Goal: Check status: Check status

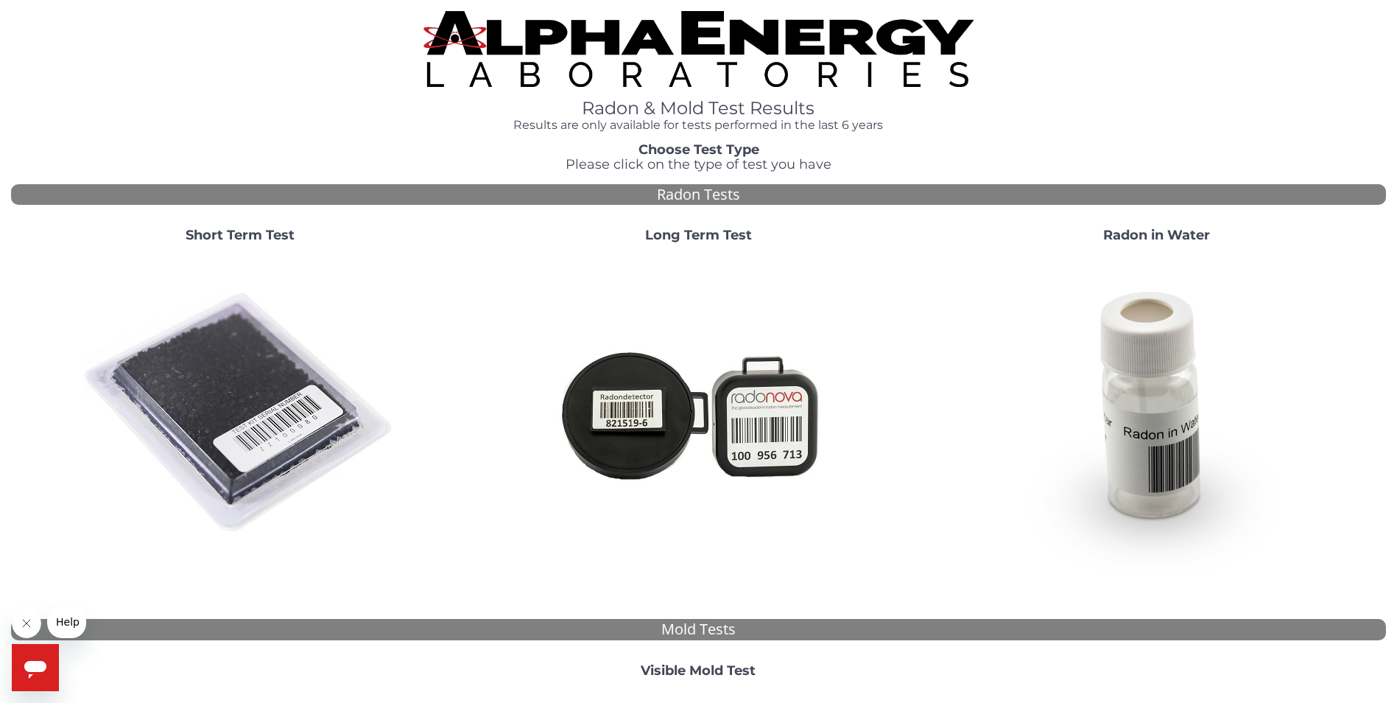
click at [275, 373] on img at bounding box center [240, 413] width 317 height 317
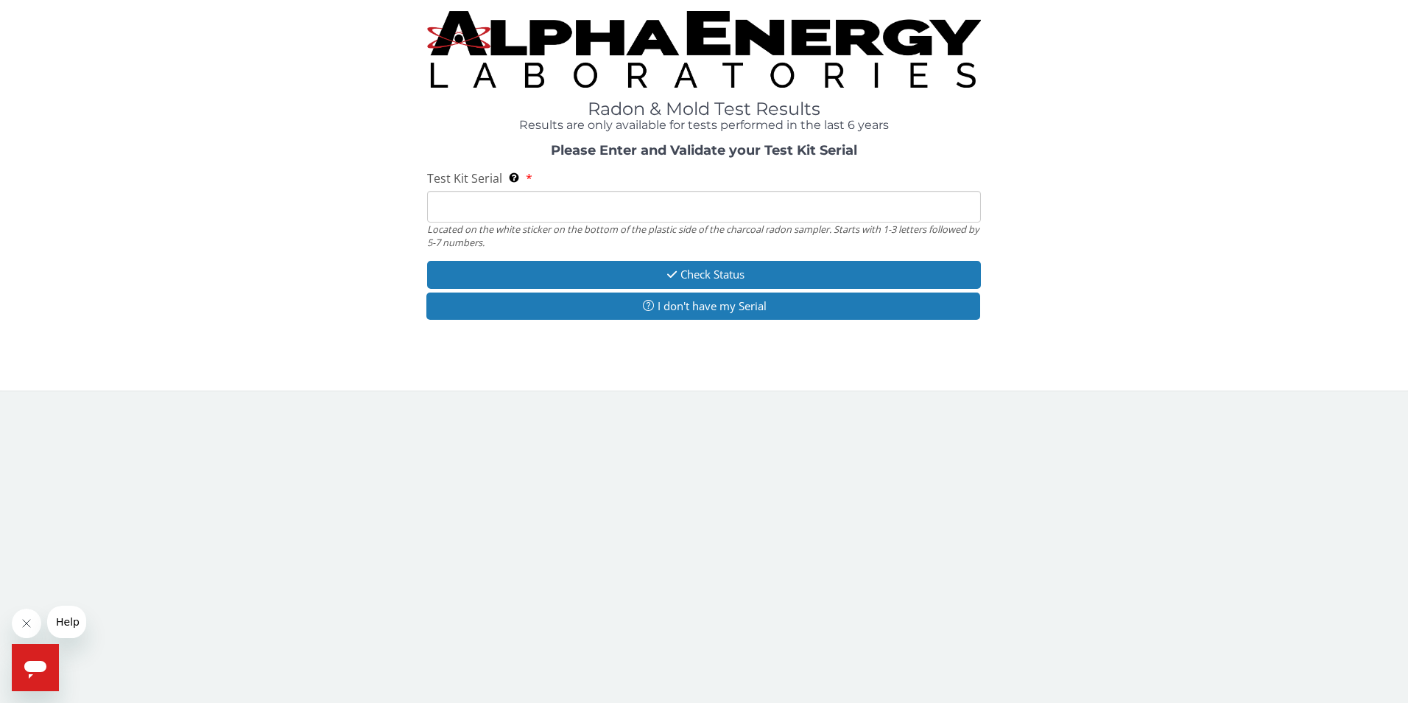
click at [482, 208] on input "Test Kit Serial Located on the white sticker on the bottom of the plastic side …" at bounding box center [704, 207] width 555 height 32
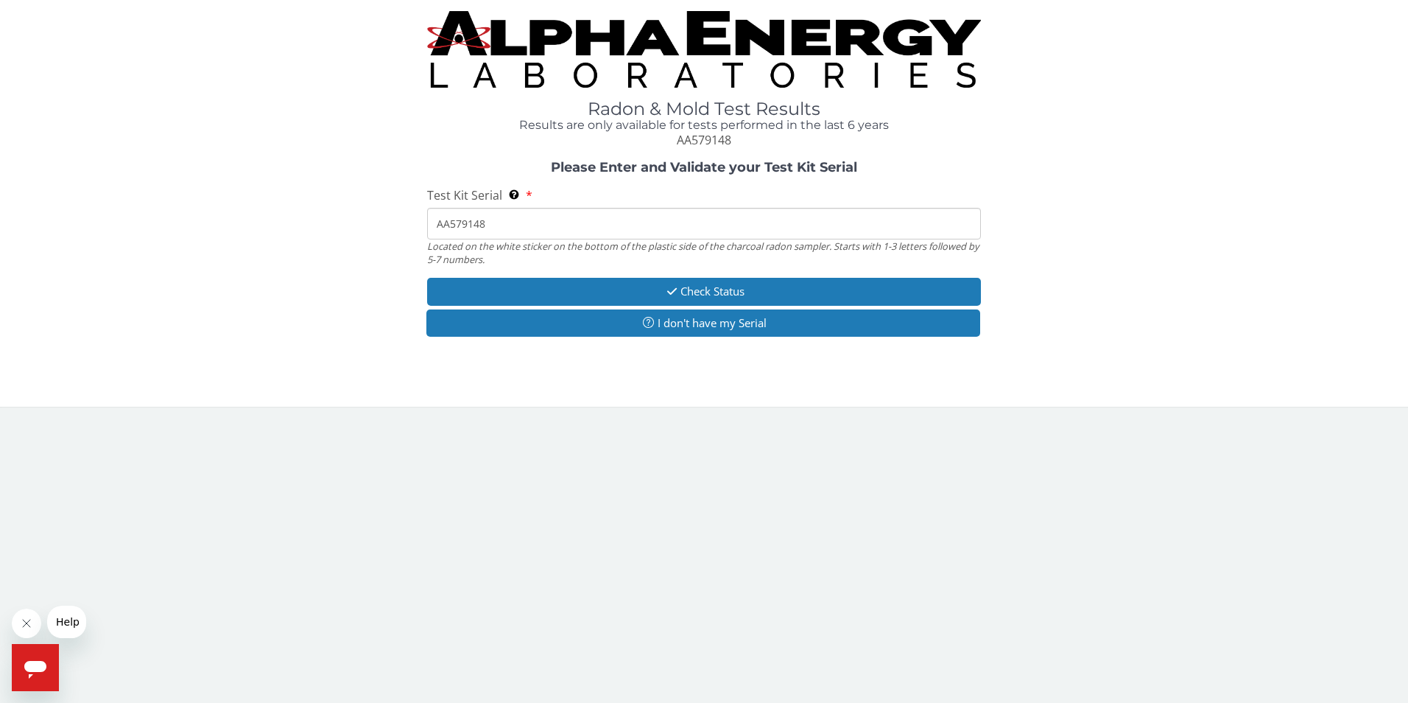
type input "AA579148"
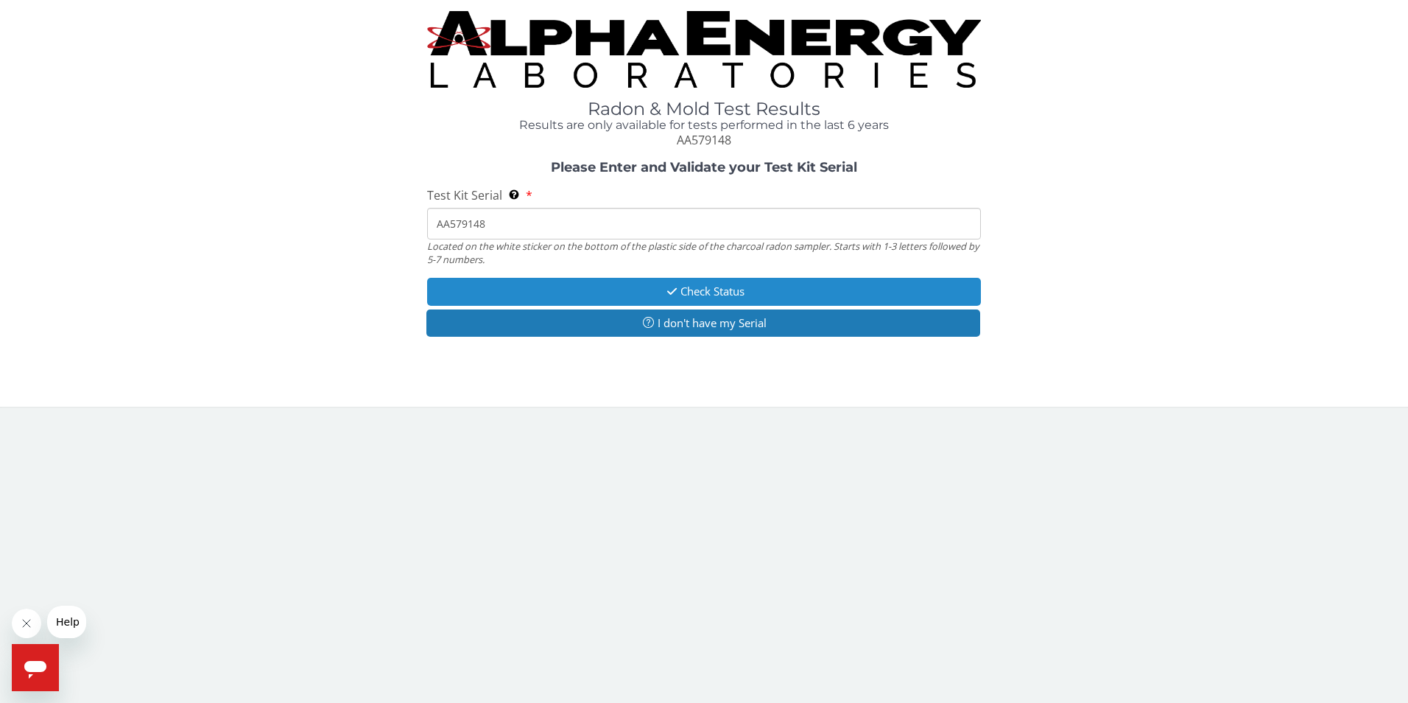
click at [709, 285] on button "Check Status" at bounding box center [704, 291] width 555 height 27
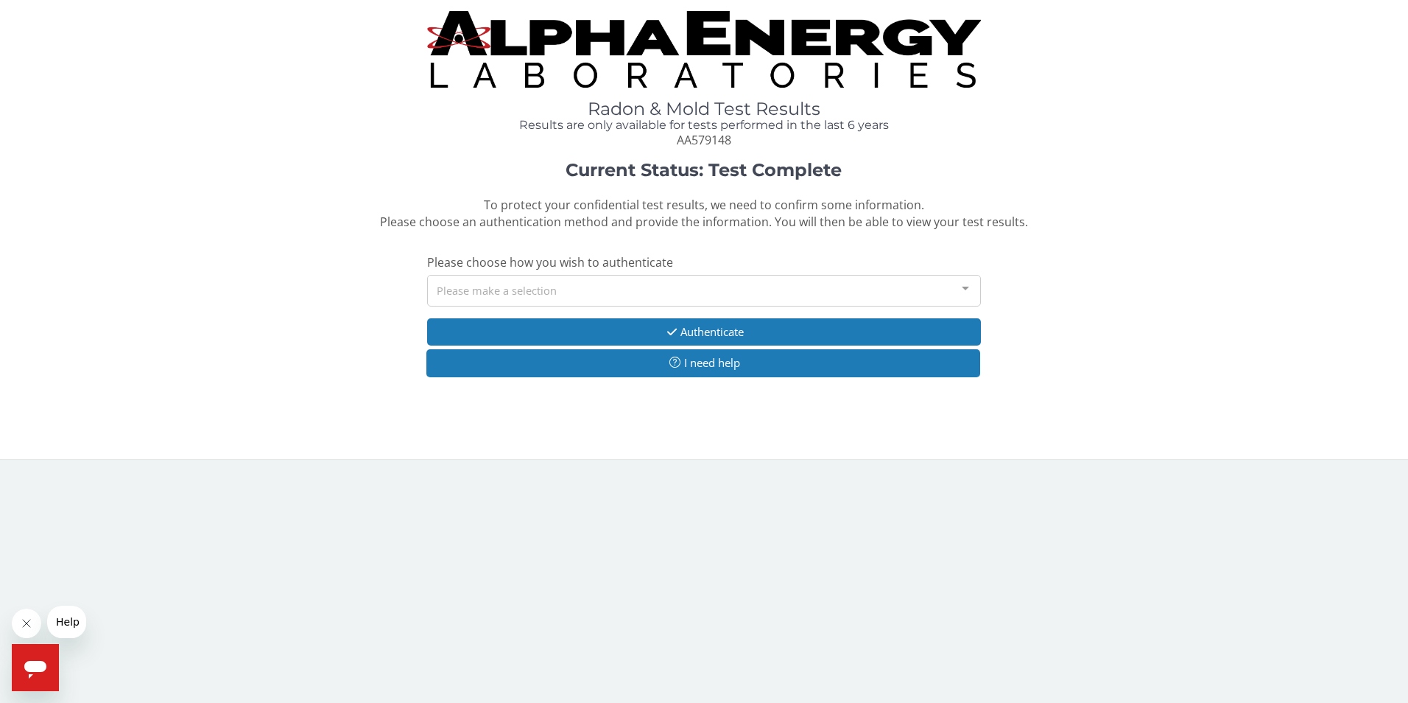
click at [776, 287] on div "Please make a selection" at bounding box center [704, 291] width 555 height 32
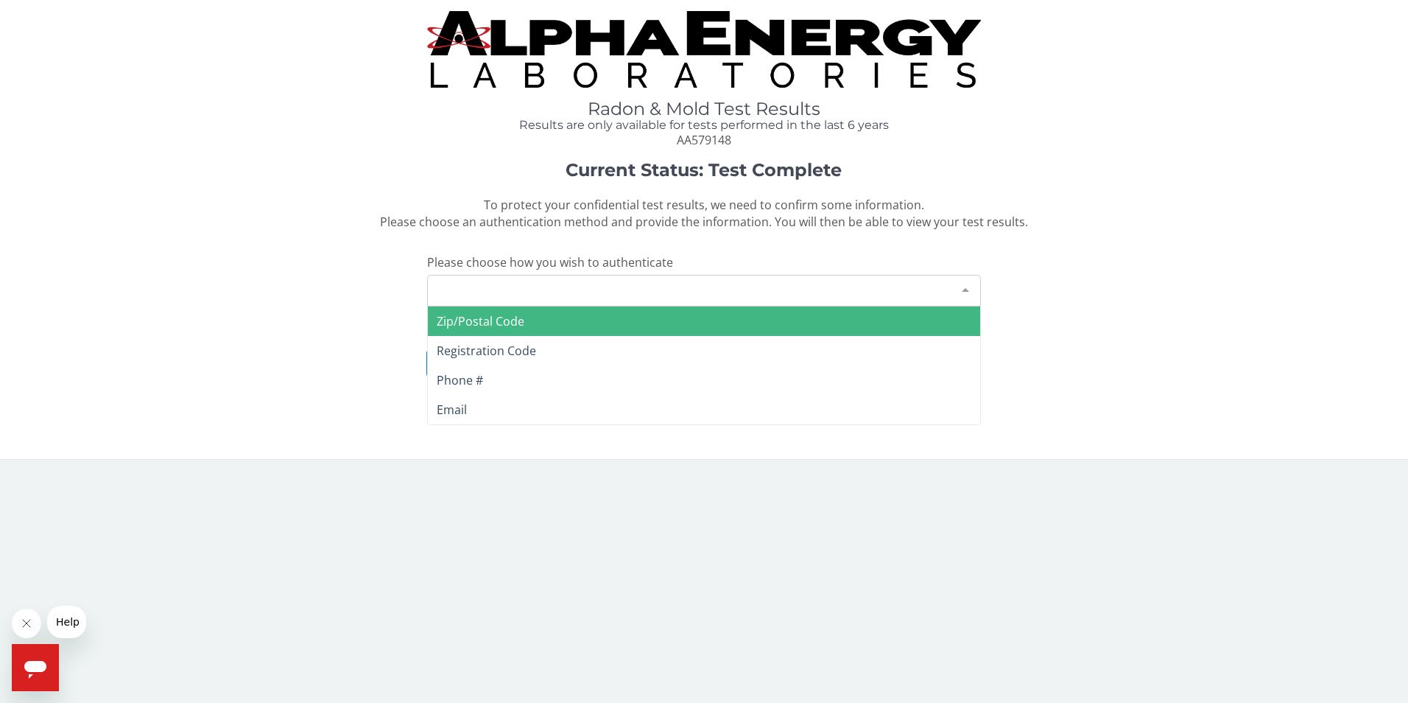
click at [737, 322] on span "Zip/Postal Code" at bounding box center [704, 320] width 553 height 29
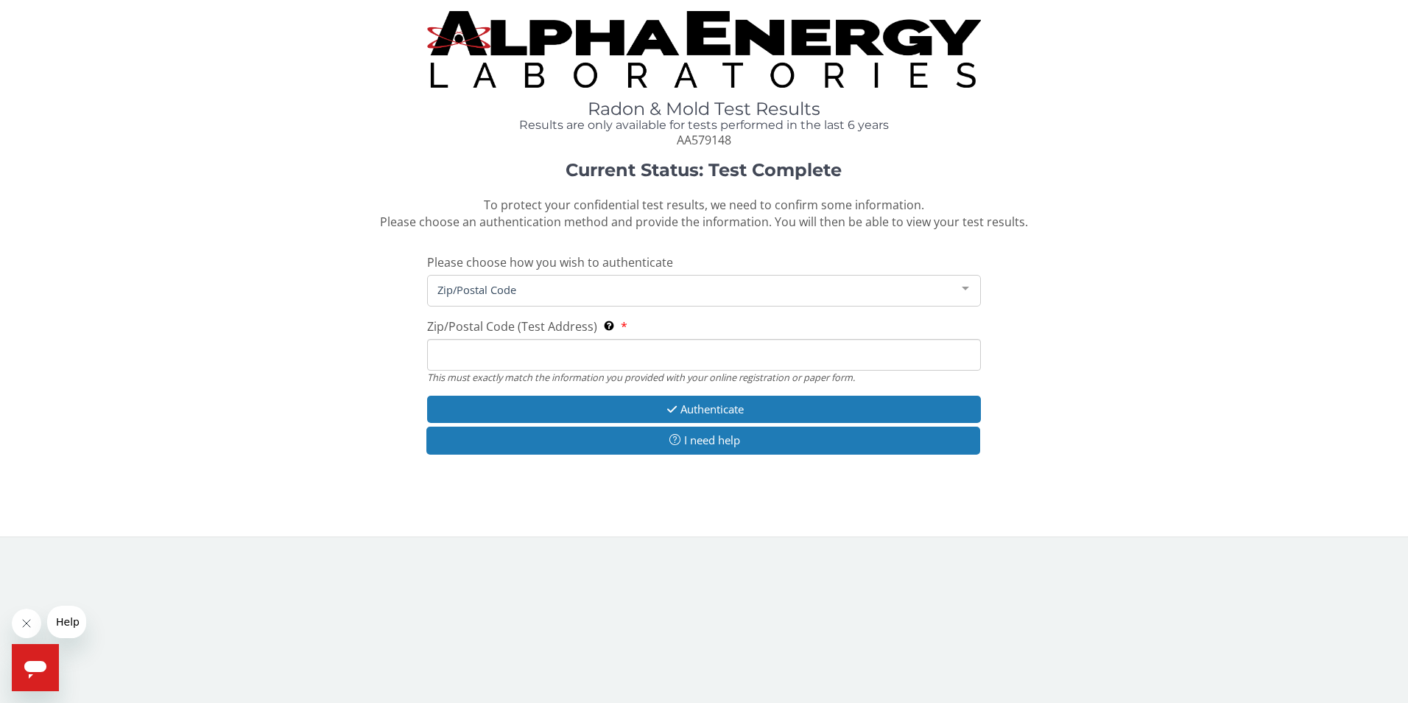
click at [659, 354] on input "Zip/Postal Code (Test Address) This must exactly match the information you prov…" at bounding box center [704, 355] width 555 height 32
type input "80501"
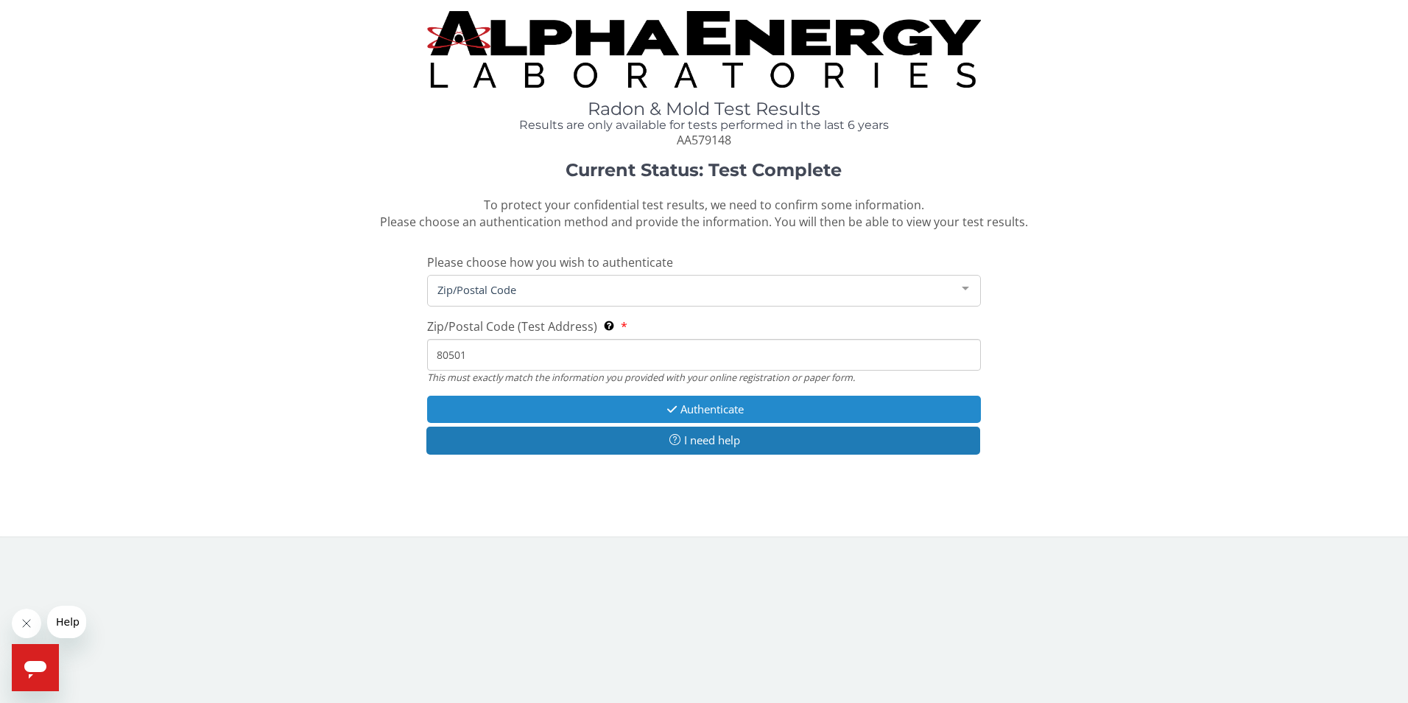
click at [697, 408] on button "Authenticate" at bounding box center [704, 409] width 555 height 27
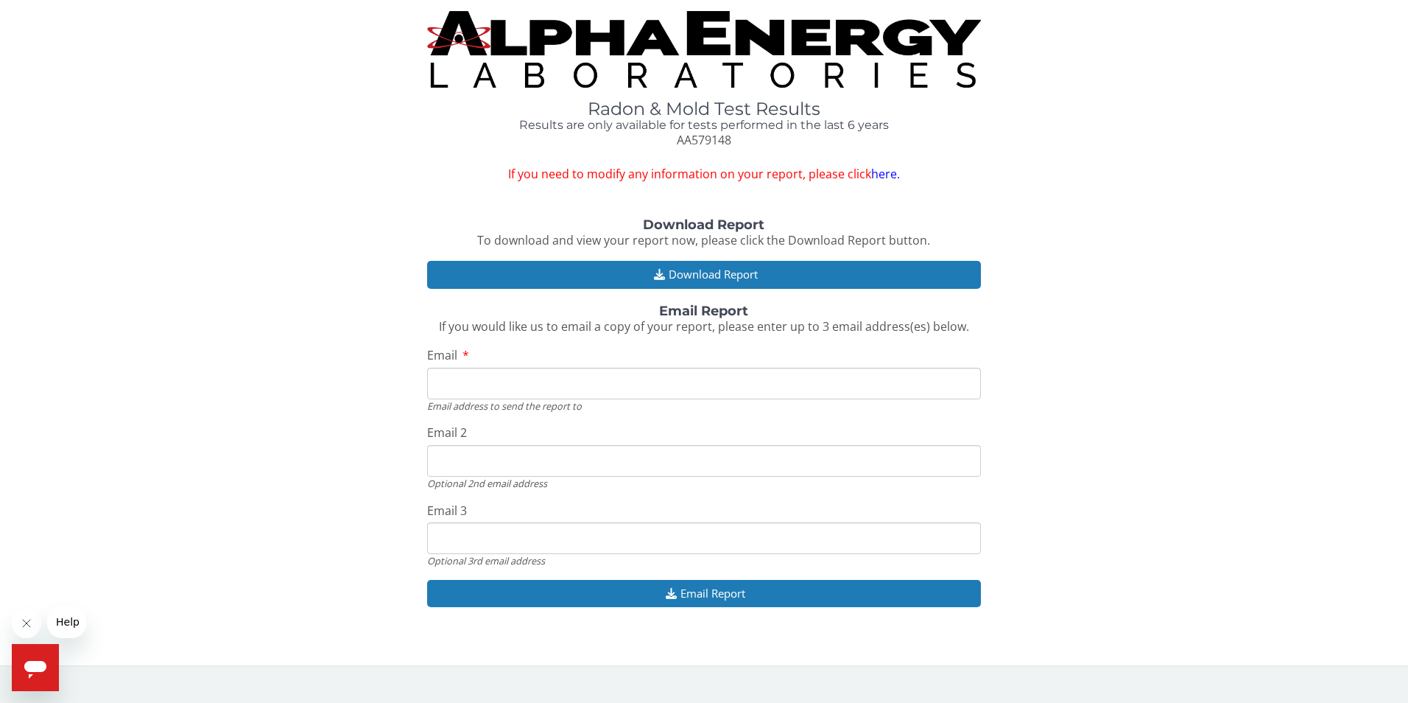
drag, startPoint x: 574, startPoint y: 386, endPoint x: 781, endPoint y: 390, distance: 207.0
click at [574, 386] on input "Email" at bounding box center [704, 384] width 555 height 32
type input "[EMAIL_ADDRESS][DOMAIN_NAME]"
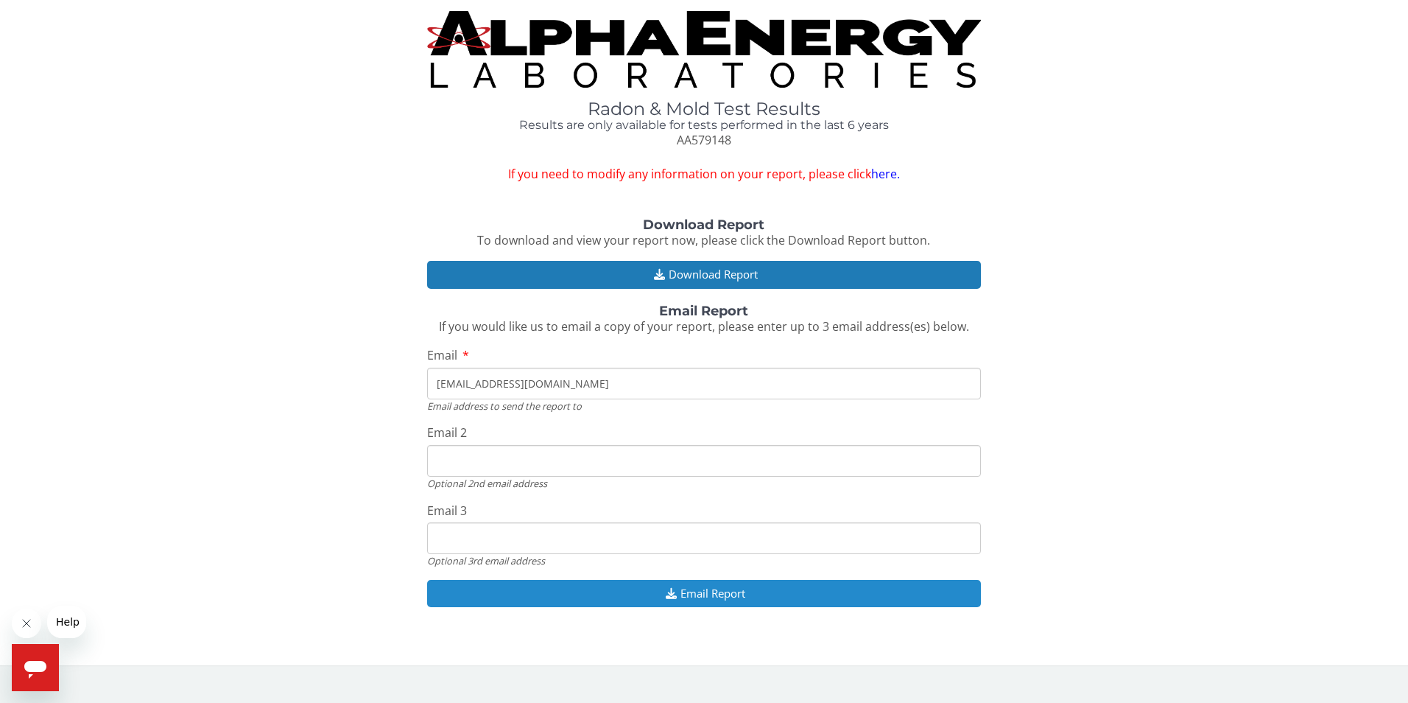
click at [759, 592] on button "Email Report" at bounding box center [704, 593] width 555 height 27
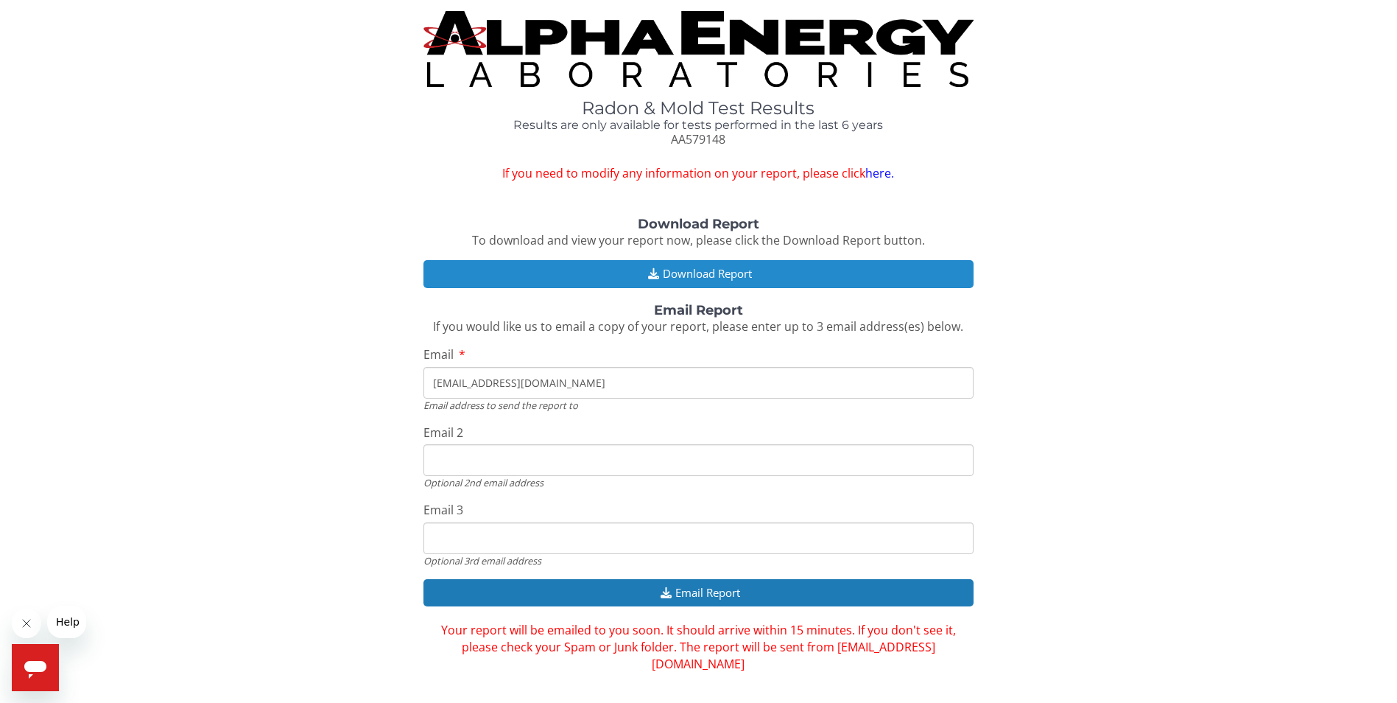
click at [689, 267] on button "Download Report" at bounding box center [699, 273] width 550 height 27
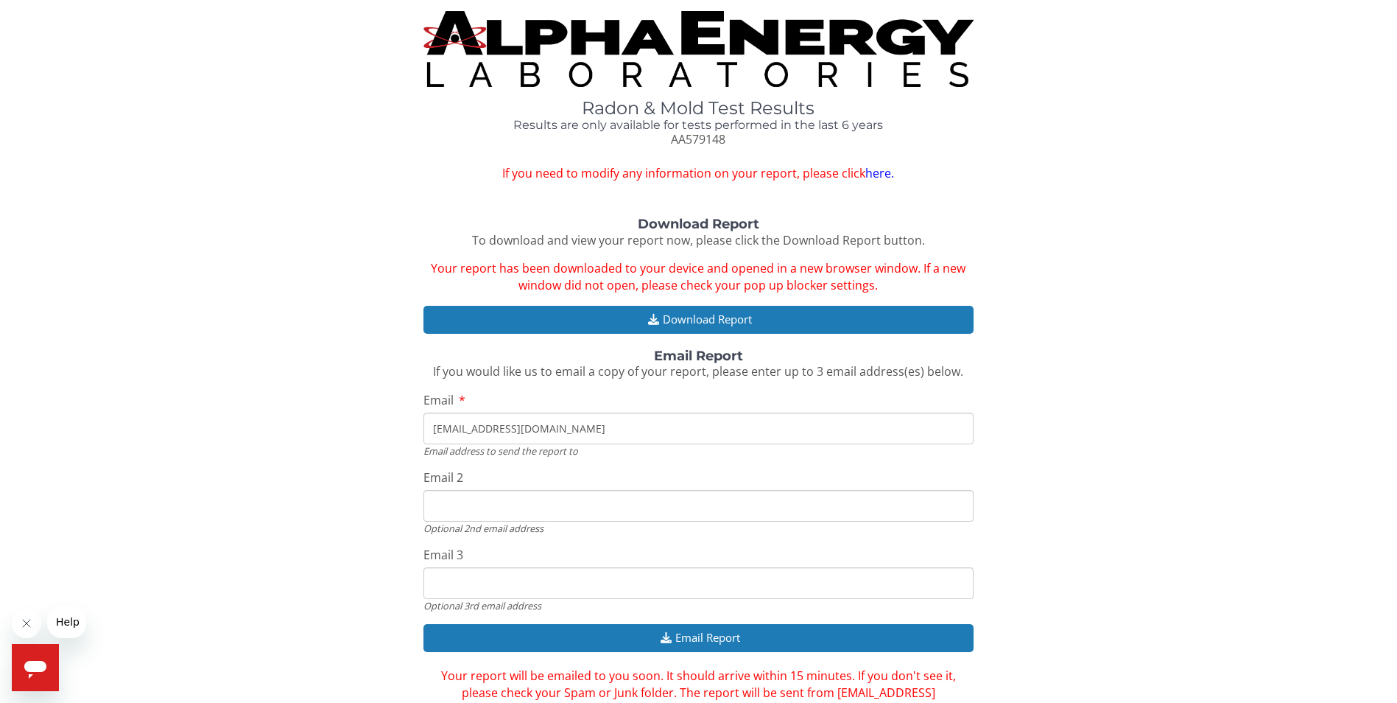
click at [972, 208] on div "Radon & Mold Test Results Results are only available for tests performed in the…" at bounding box center [698, 374] width 1375 height 727
